Goal: Information Seeking & Learning: Learn about a topic

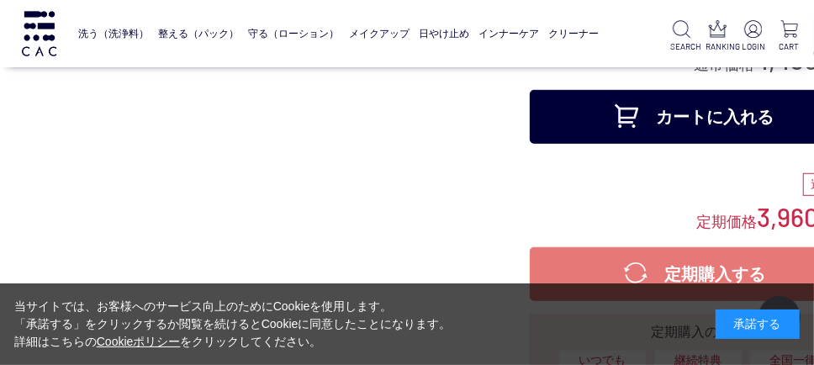
scroll to position [336, 0]
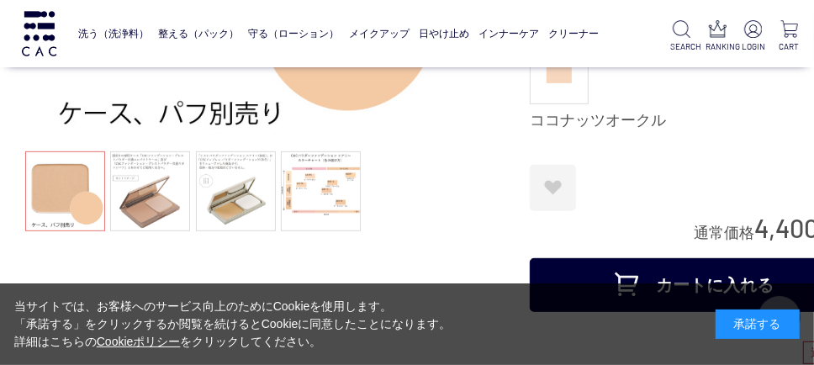
click at [191, 183] on ul at bounding box center [235, 193] width 421 height 84
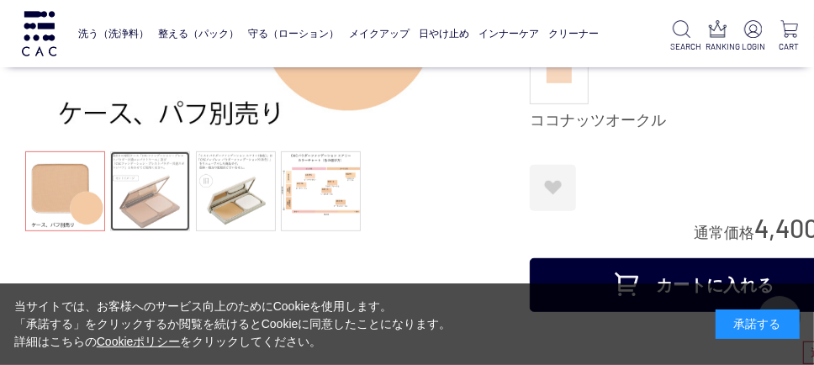
click at [129, 199] on link at bounding box center [150, 191] width 80 height 80
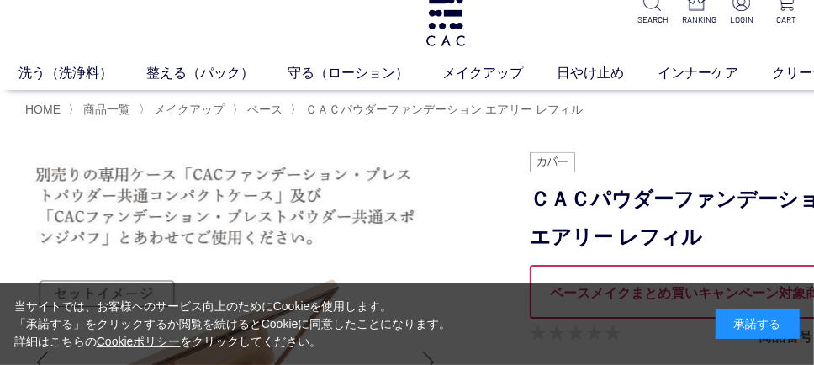
scroll to position [0, 0]
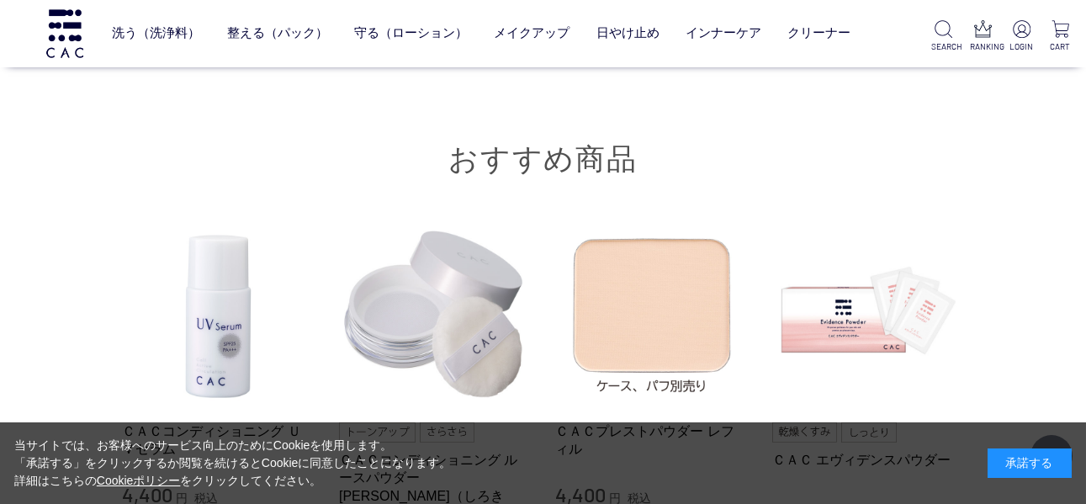
scroll to position [2653, 0]
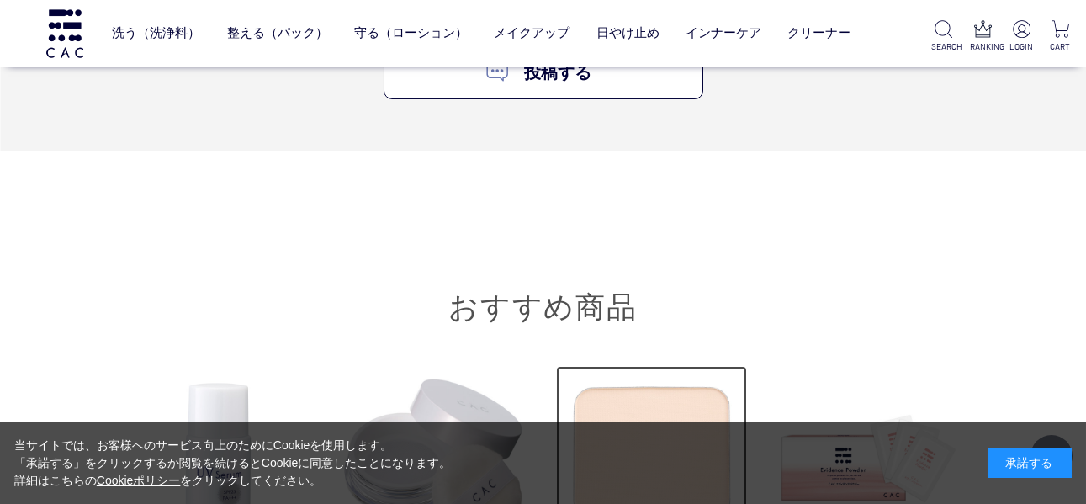
click at [651, 364] on img at bounding box center [652, 462] width 192 height 192
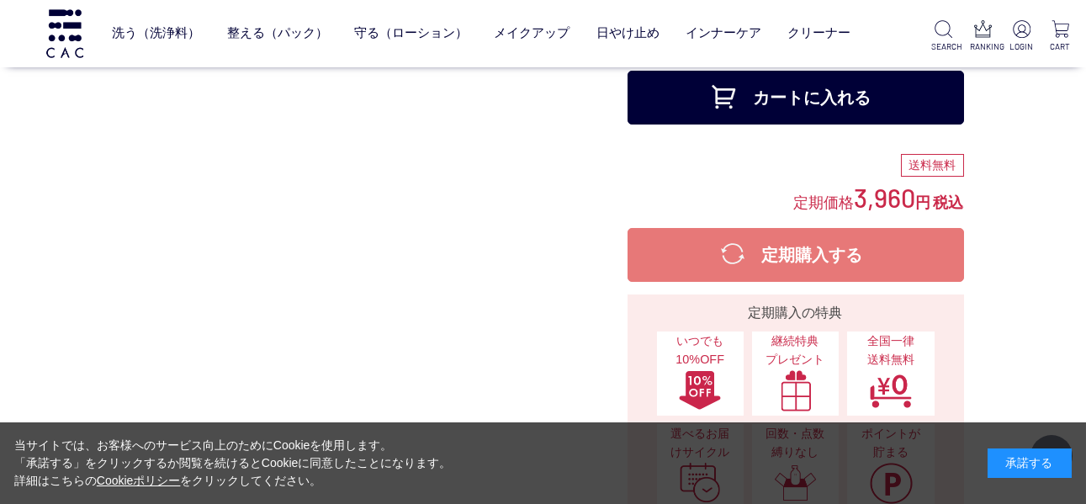
scroll to position [522, 0]
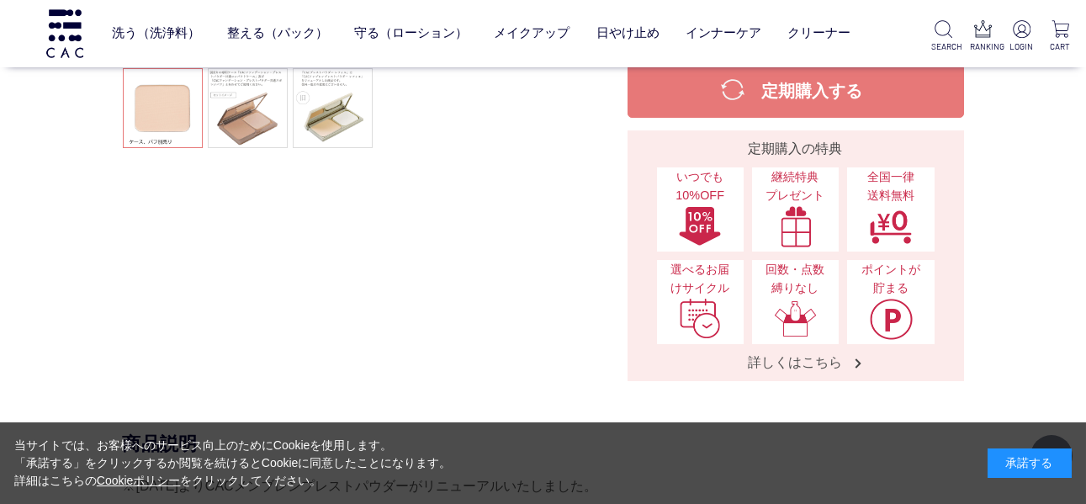
scroll to position [448, 0]
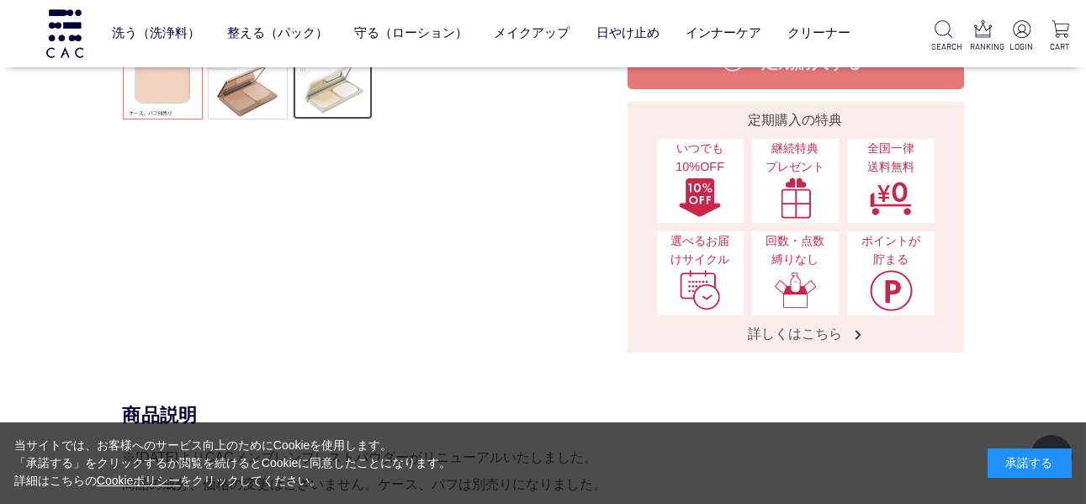
click at [343, 93] on link at bounding box center [333, 80] width 80 height 80
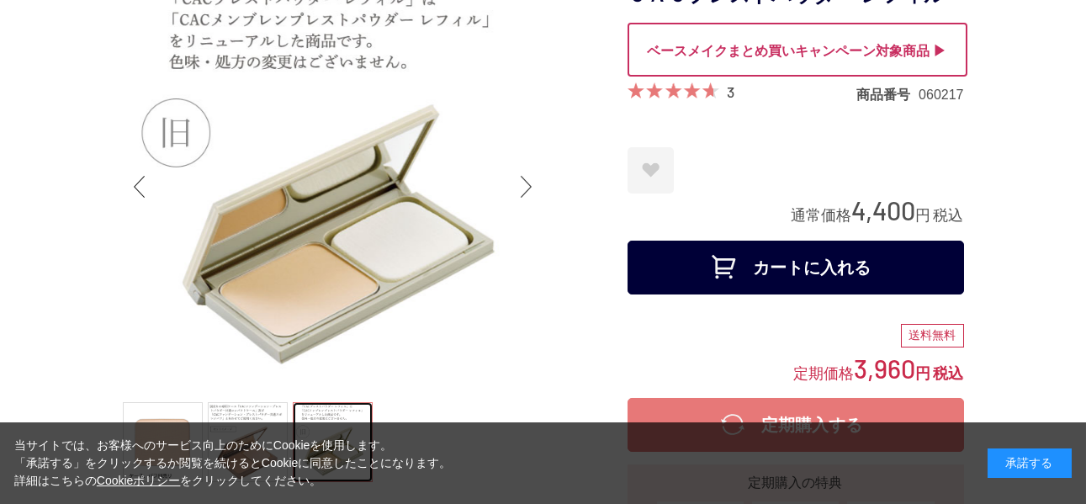
scroll to position [225, 0]
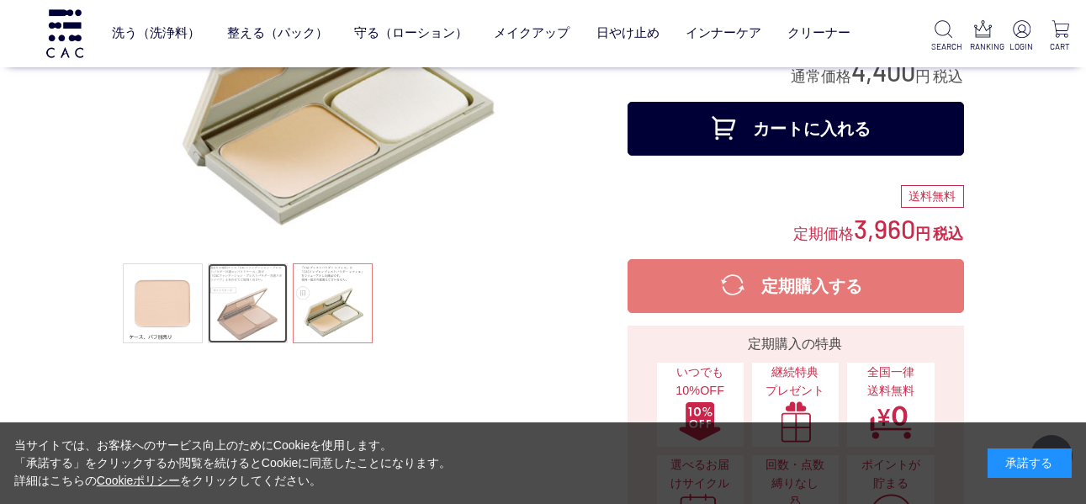
click at [247, 289] on link at bounding box center [248, 303] width 80 height 80
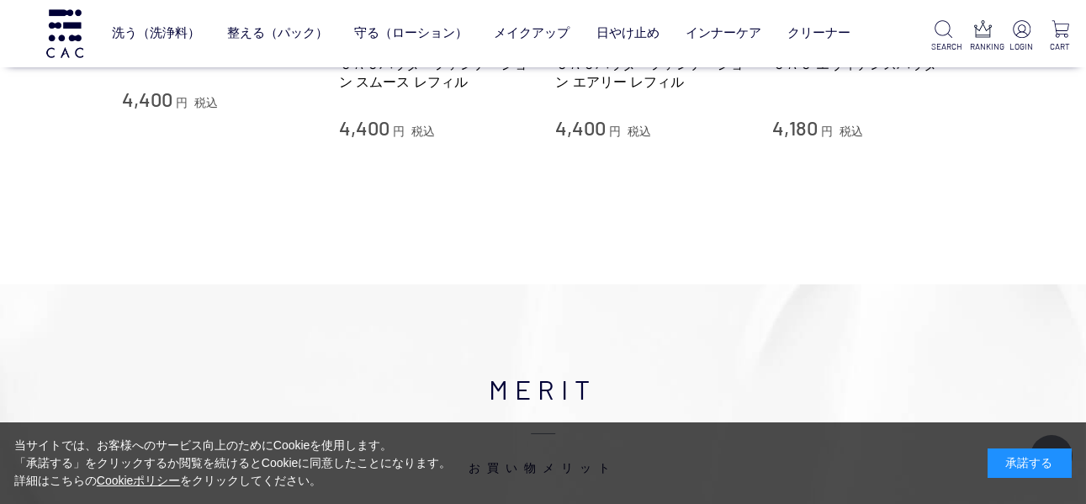
scroll to position [3028, 0]
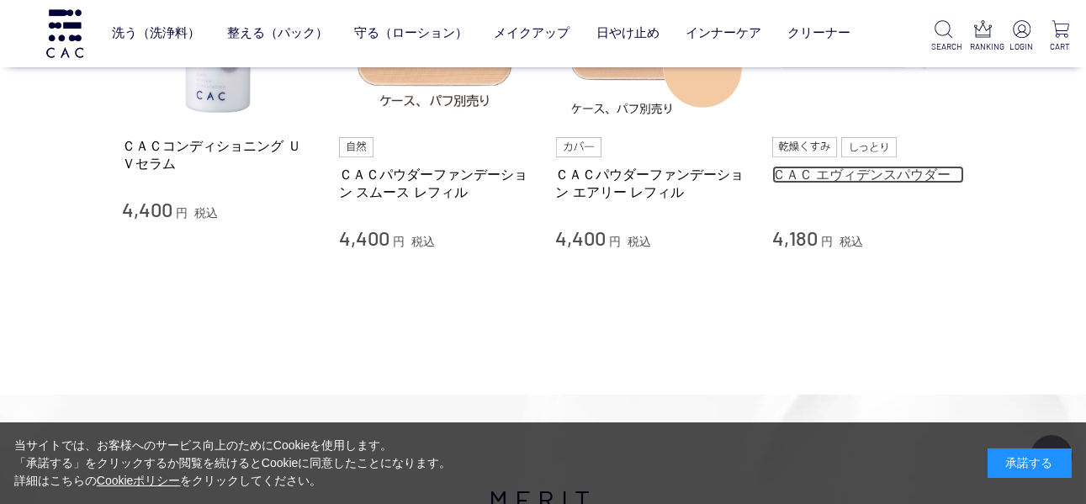
click at [854, 167] on link "ＣＡＣ エヴィデンスパウダー" at bounding box center [868, 175] width 192 height 18
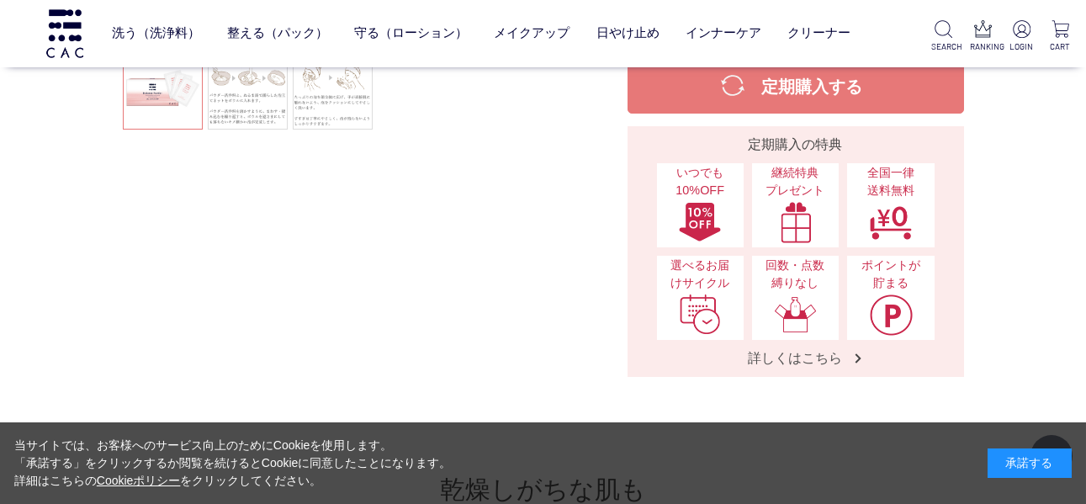
scroll to position [560, 0]
